Goal: Task Accomplishment & Management: Complete application form

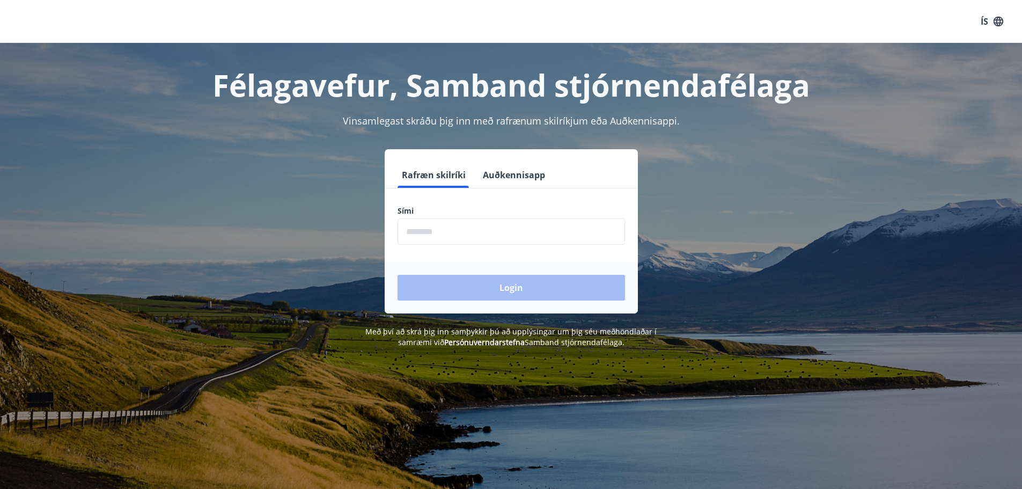
click at [447, 236] on input "phone" at bounding box center [512, 231] width 228 height 26
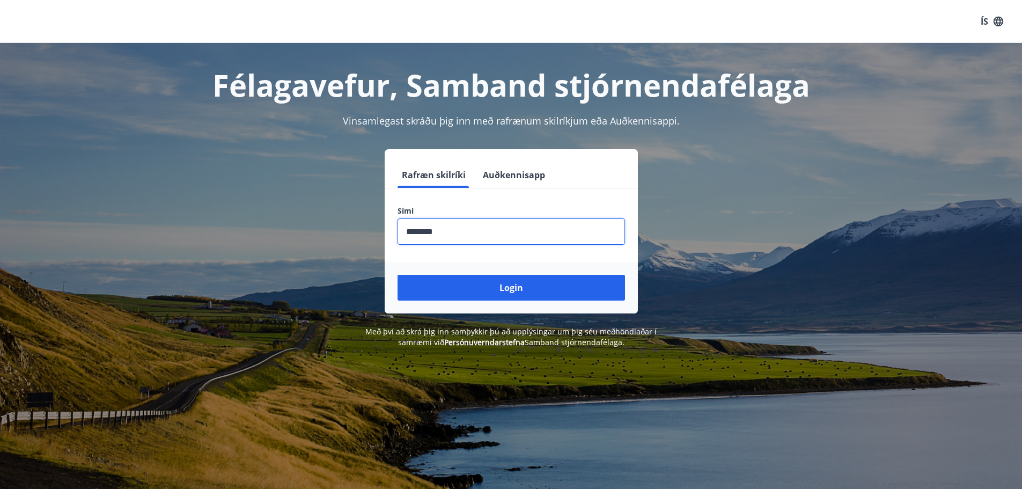
type input "********"
click at [398, 275] on button "Login" at bounding box center [512, 288] width 228 height 26
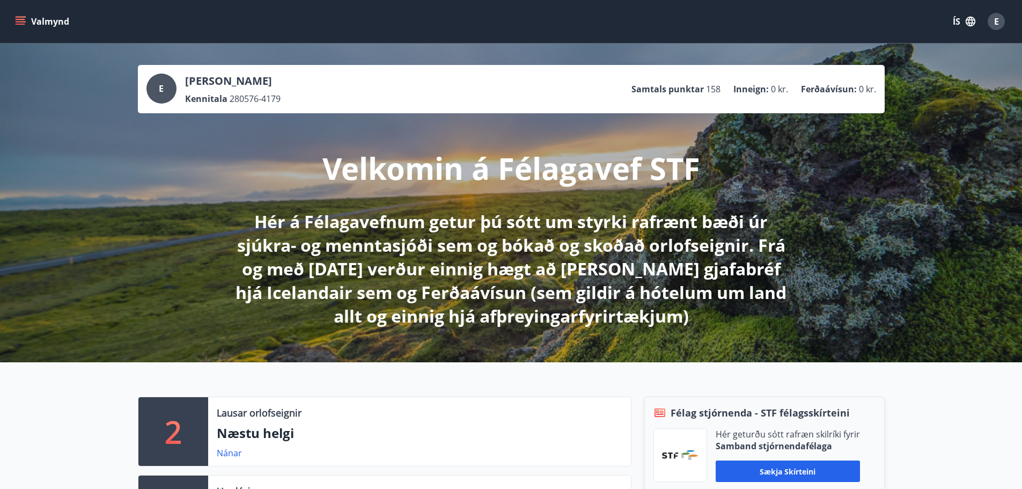
click at [16, 20] on icon "menu" at bounding box center [21, 19] width 10 height 1
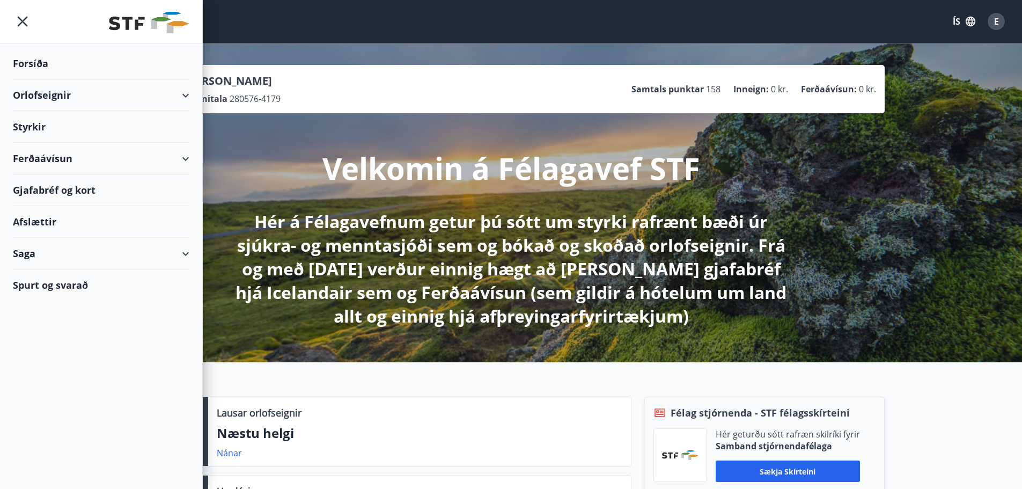
click at [36, 79] on div "Styrkir" at bounding box center [101, 64] width 177 height 32
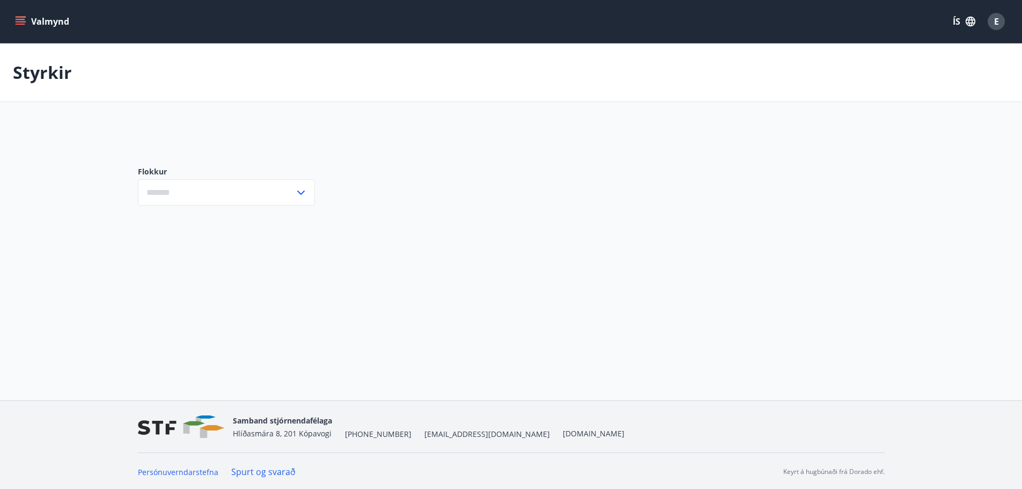
type input "***"
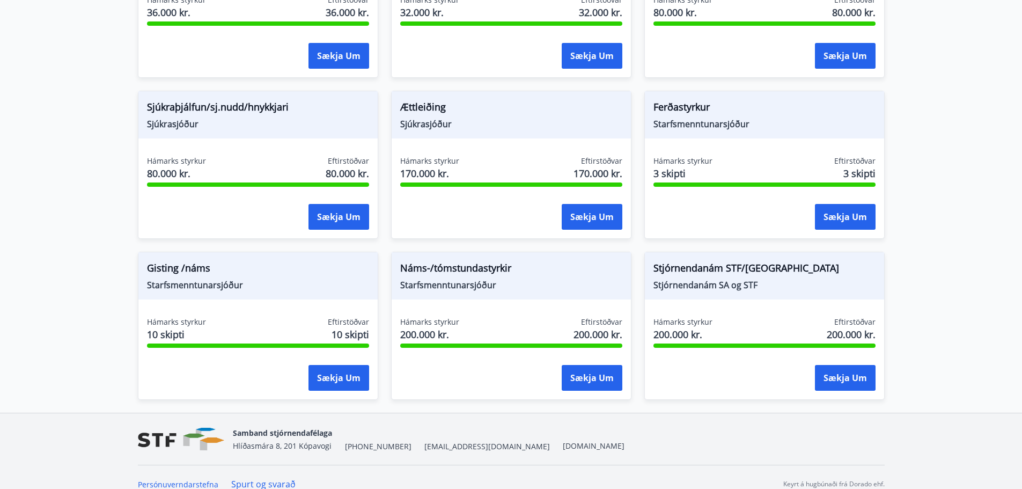
scroll to position [851, 0]
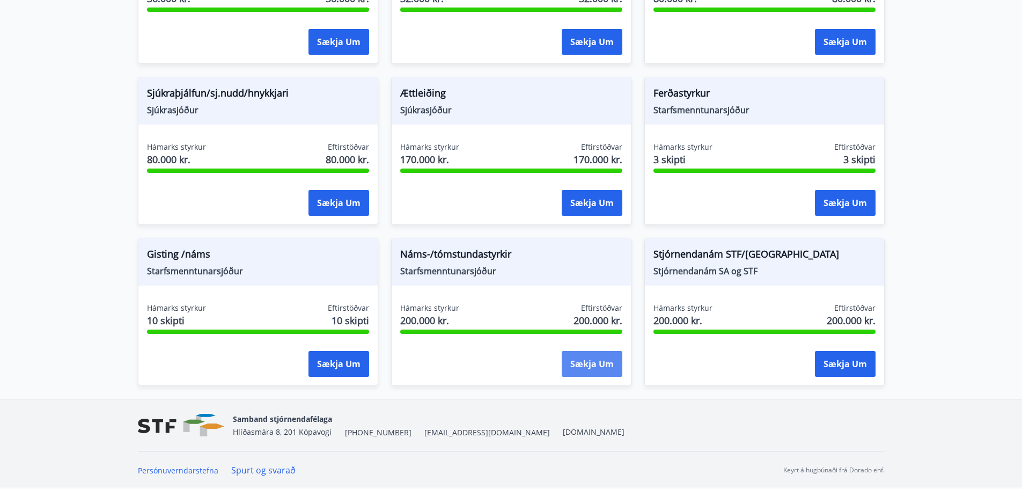
click at [577, 365] on button "Sækja um" at bounding box center [592, 364] width 61 height 26
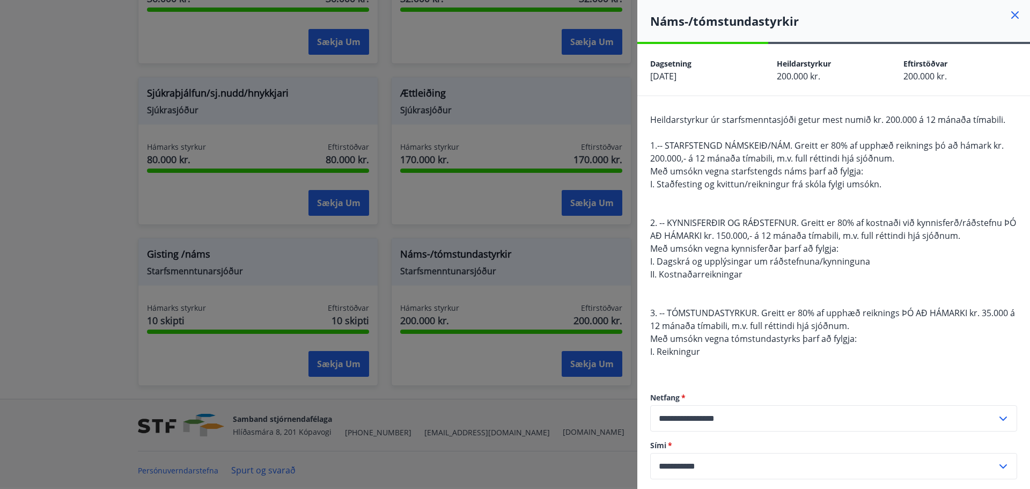
click at [559, 452] on div at bounding box center [515, 244] width 1030 height 489
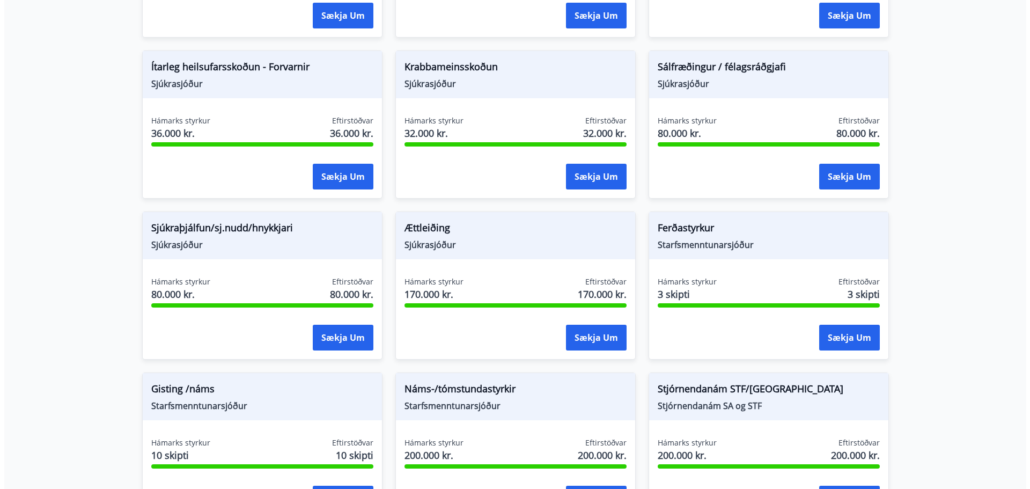
scroll to position [825, 0]
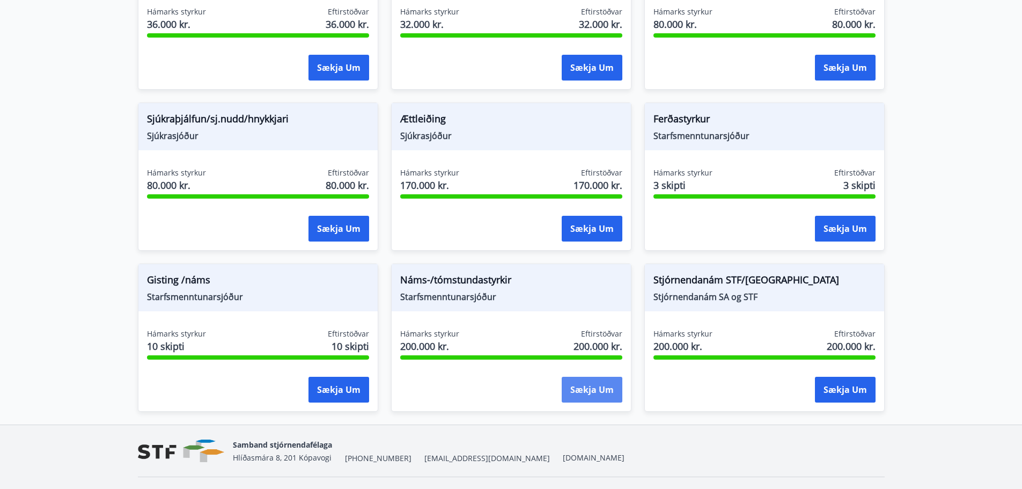
click at [599, 385] on button "Sækja um" at bounding box center [592, 390] width 61 height 26
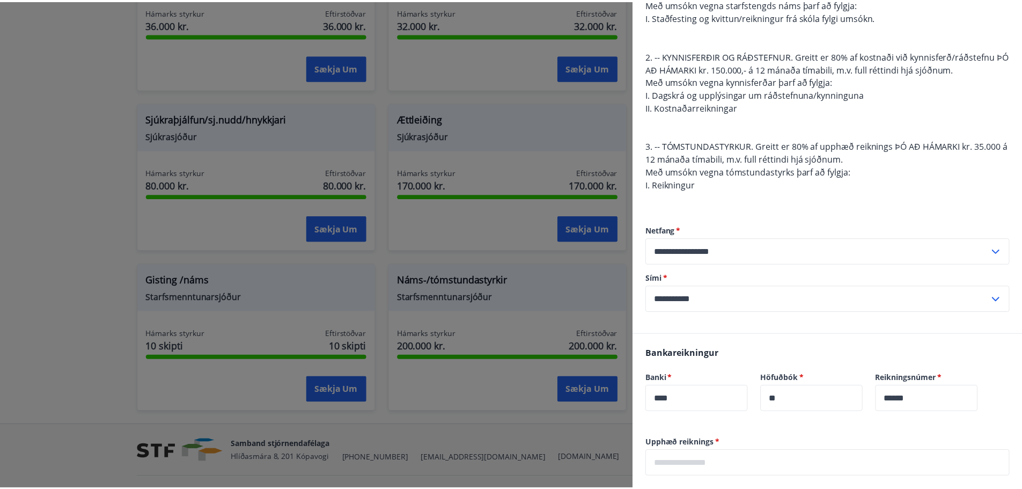
scroll to position [0, 0]
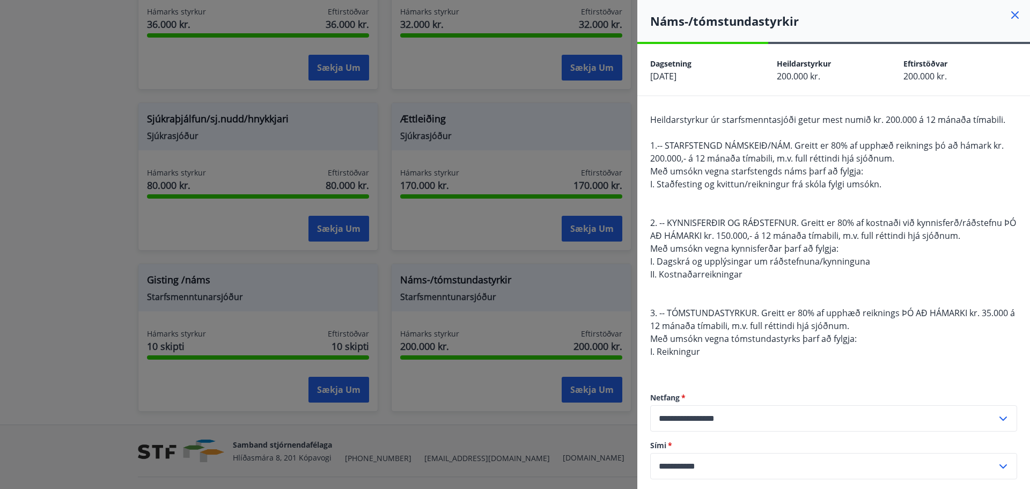
click at [61, 49] on div at bounding box center [515, 244] width 1030 height 489
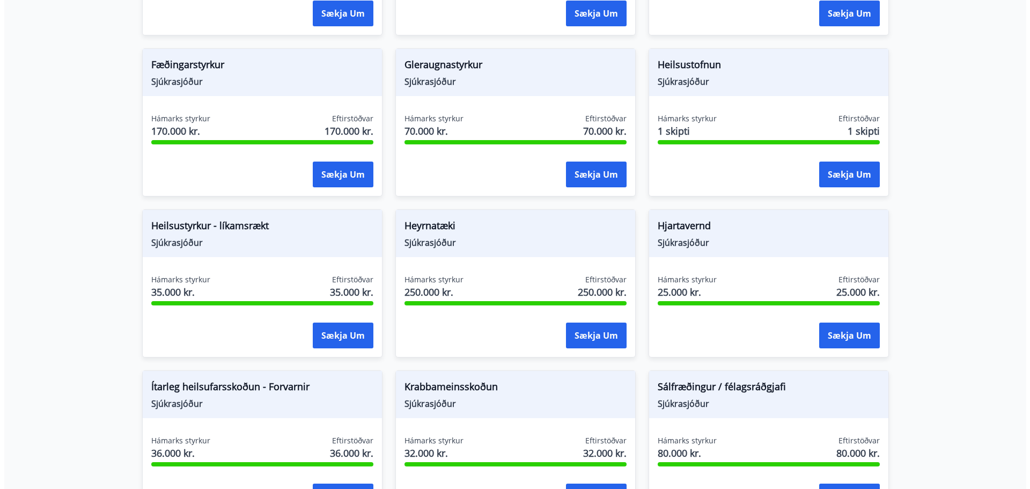
scroll to position [399, 0]
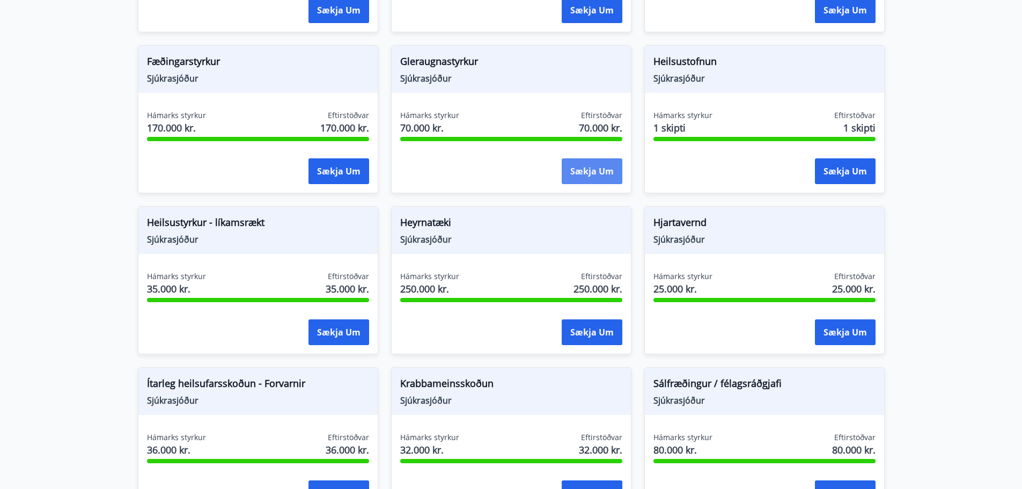
click at [592, 181] on button "Sækja um" at bounding box center [592, 171] width 61 height 26
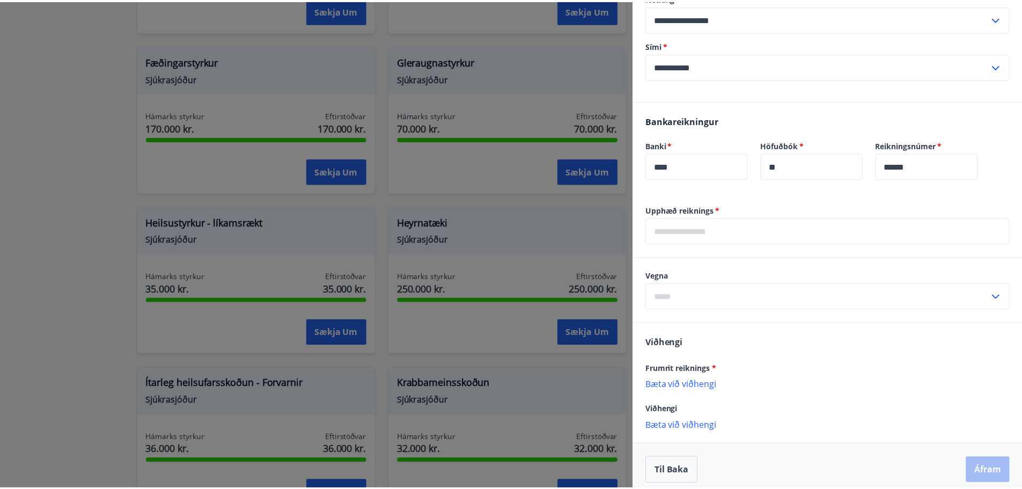
scroll to position [215, 0]
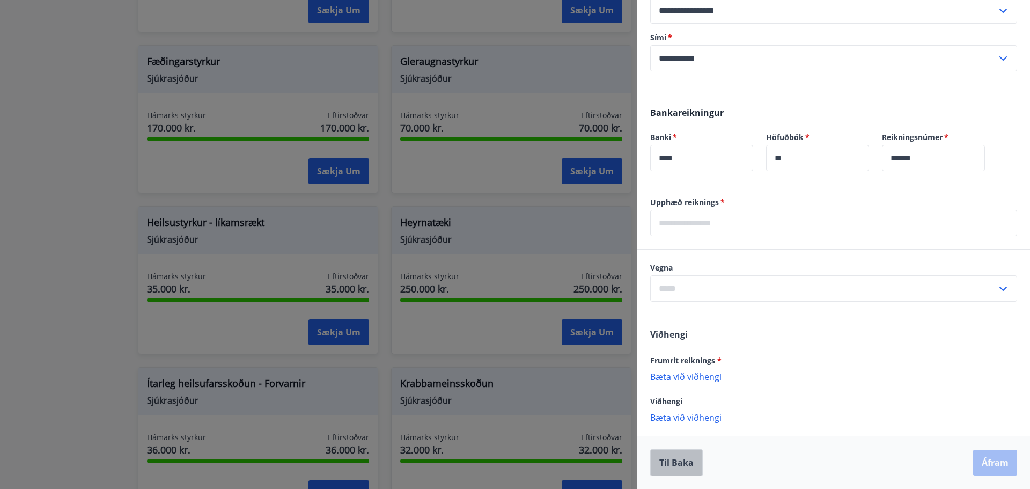
click at [663, 469] on button "Til baka" at bounding box center [676, 462] width 53 height 27
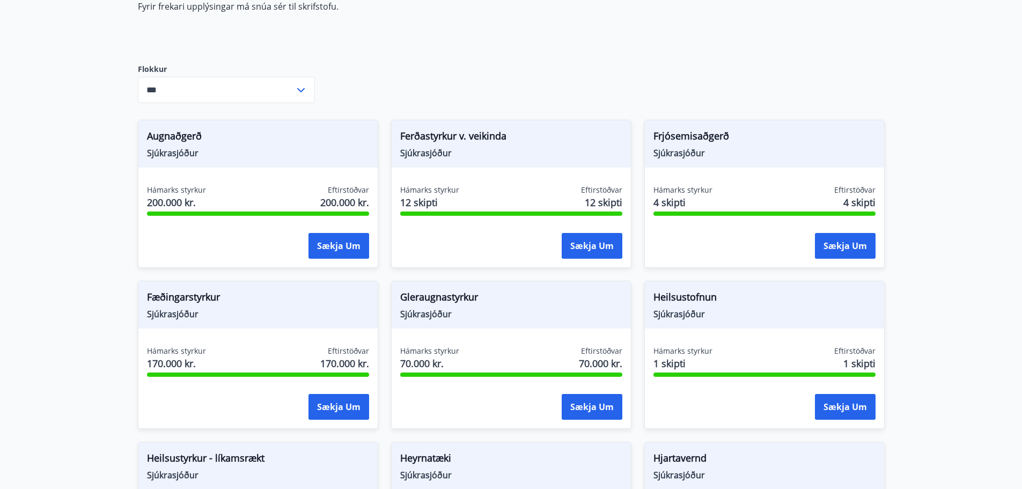
scroll to position [184, 0]
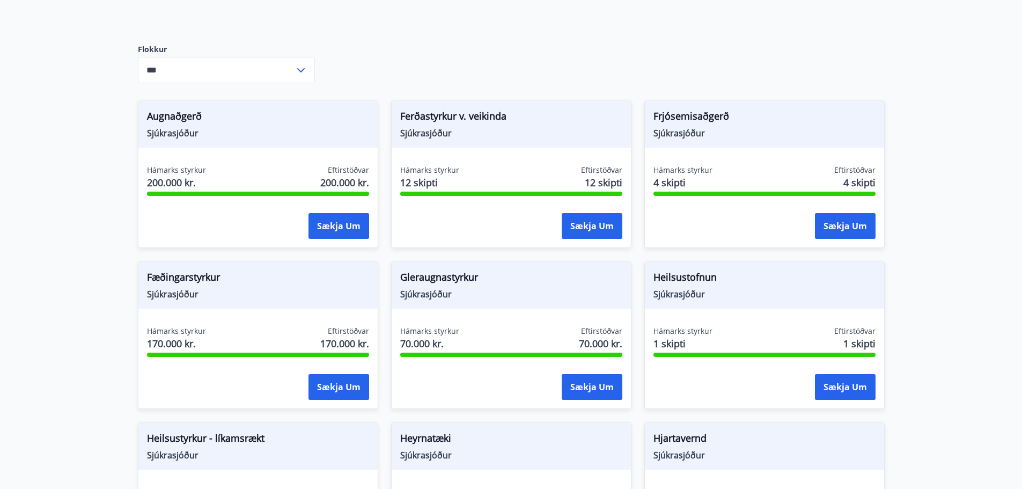
click at [298, 76] on icon at bounding box center [301, 70] width 13 height 13
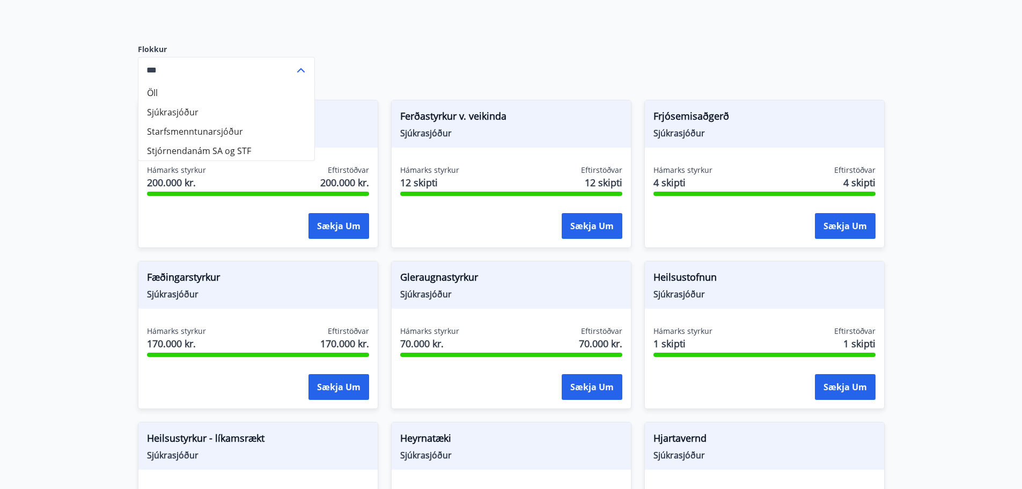
click at [298, 76] on icon at bounding box center [301, 70] width 13 height 13
